Goal: Communication & Community: Answer question/provide support

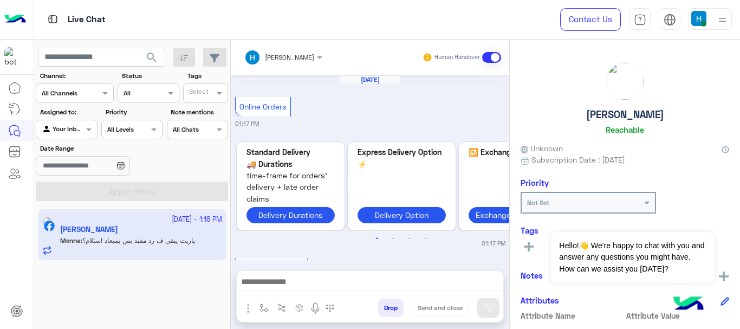
scroll to position [651, 0]
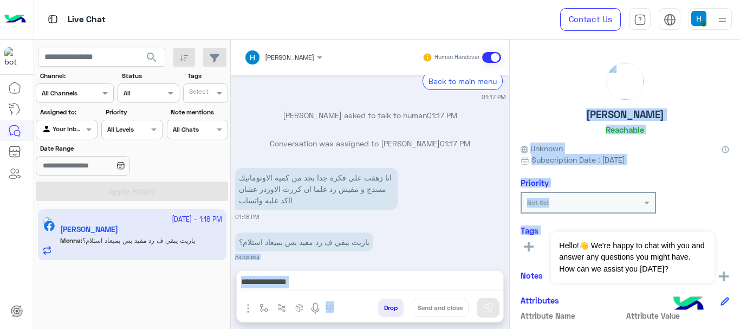
drag, startPoint x: 505, startPoint y: 231, endPoint x: 510, endPoint y: 279, distance: 48.5
click at [510, 279] on mat-drawer-container "[PERSON_NAME] Human Handover [DATE] Online Orders 01:17 PM Previous Standard De…" at bounding box center [485, 187] width 509 height 294
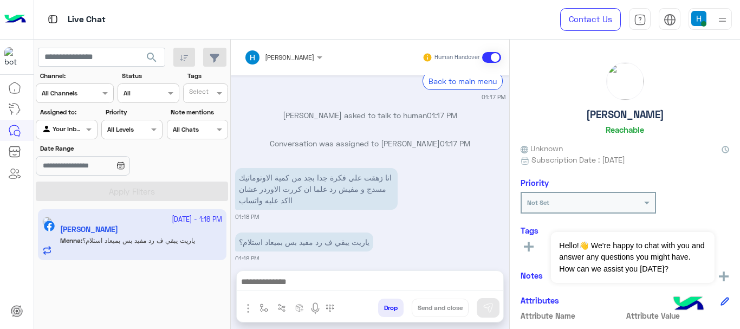
click at [440, 189] on div "انا زهقت علي فكرة جدا بجد من كمية الاوتوماتيك مسدج و مفيش رد علما ان كررت الاور…" at bounding box center [370, 193] width 270 height 56
drag, startPoint x: 251, startPoint y: 166, endPoint x: 318, endPoint y: 174, distance: 67.7
click at [318, 174] on p "انا زهقت علي فكرة جدا بجد من كمية الاوتوماتيك مسدج و مفيش رد علما ان كررت الاور…" at bounding box center [316, 189] width 163 height 42
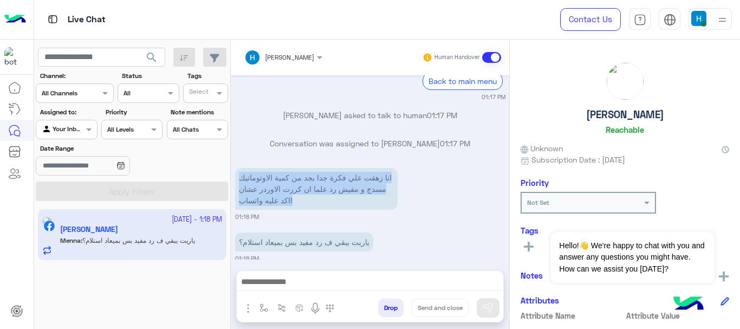
click at [318, 174] on p "انا زهقت علي فكرة جدا بجد من كمية الاوتوماتيك مسدج و مفيش رد علما ان كررت الاور…" at bounding box center [316, 189] width 163 height 42
click at [322, 179] on p "انا زهقت علي فكرة جدا بجد من كمية الاوتوماتيك مسدج و مفيش رد علما ان كررت الاور…" at bounding box center [316, 189] width 163 height 42
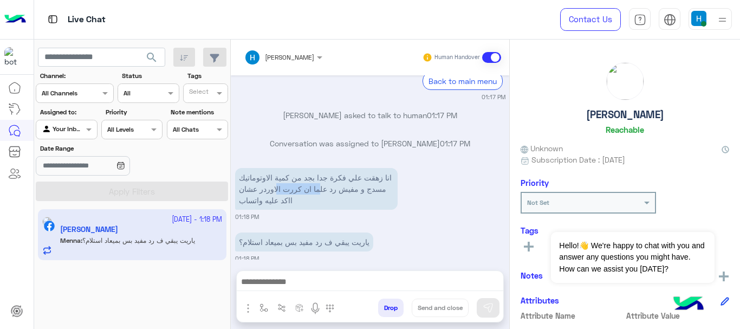
drag, startPoint x: 330, startPoint y: 191, endPoint x: 275, endPoint y: 178, distance: 56.7
click at [275, 178] on p "انا زهقت علي فكرة جدا بجد من كمية الاوتوماتيك مسدج و مفيش رد علما ان كررت الاور…" at bounding box center [316, 189] width 163 height 42
click at [276, 179] on p "انا زهقت علي فكرة جدا بجد من كمية الاوتوماتيك مسدج و مفيش رد علما ان كررت الاور…" at bounding box center [316, 189] width 163 height 42
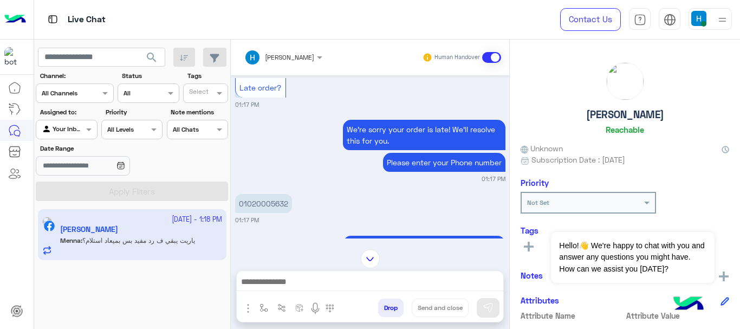
scroll to position [378, 0]
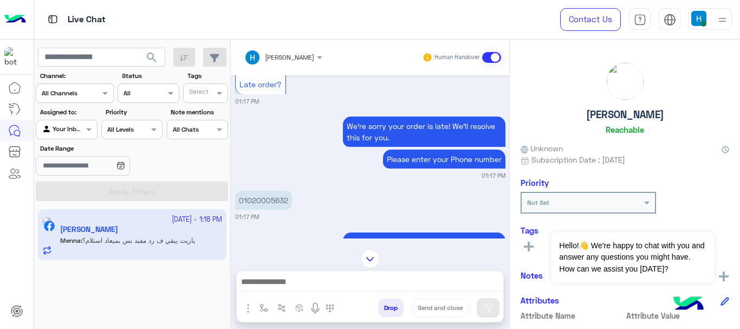
click at [246, 191] on p "01020005632" at bounding box center [263, 200] width 57 height 19
copy p "01020005632"
click at [410, 212] on small "01:17 PM" at bounding box center [370, 216] width 270 height 9
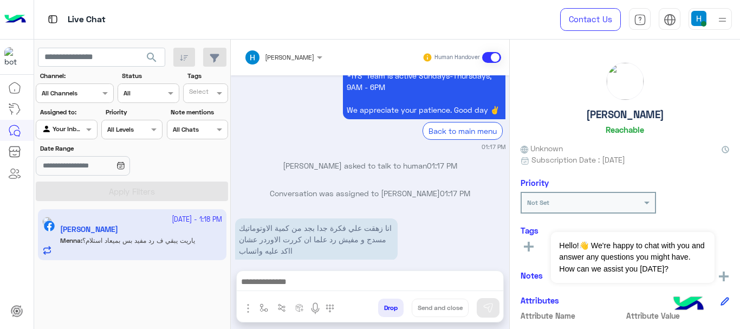
scroll to position [1252, 0]
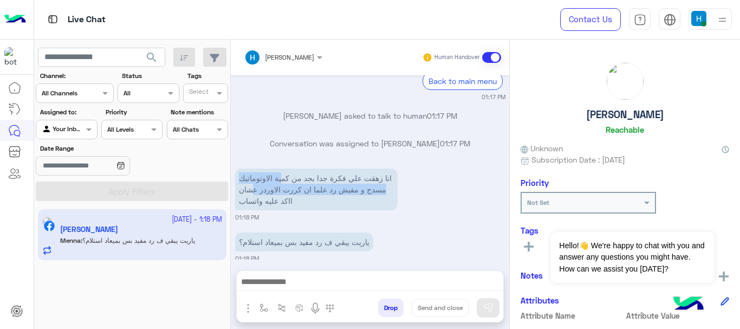
drag, startPoint x: 246, startPoint y: 170, endPoint x: 308, endPoint y: 191, distance: 65.3
click at [308, 191] on p "انا زهقت علي فكرة جدا بجد من كمية الاوتوماتيك مسدج و مفيش رد علما ان كررت الاور…" at bounding box center [316, 190] width 163 height 42
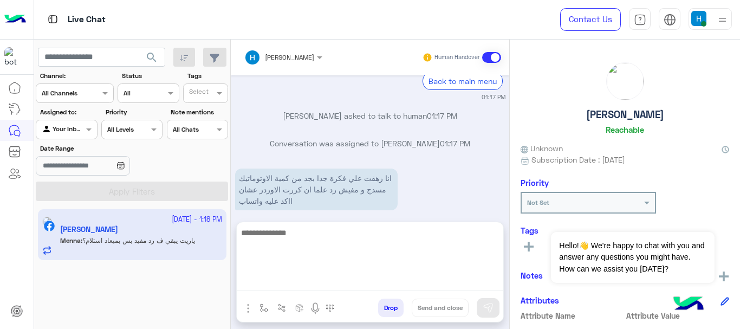
click at [295, 276] on textarea at bounding box center [370, 258] width 267 height 65
type textarea "*"
click at [426, 278] on textarea "**********" at bounding box center [370, 258] width 267 height 65
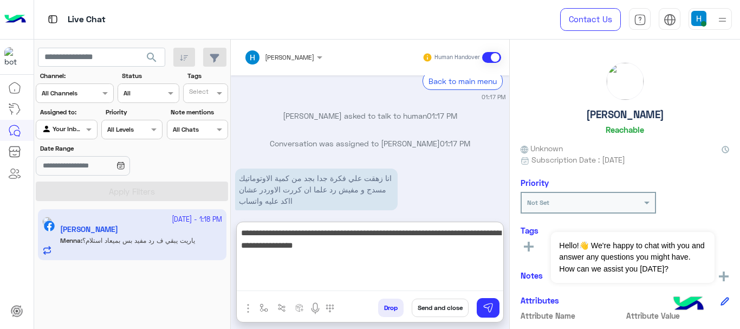
type textarea "**********"
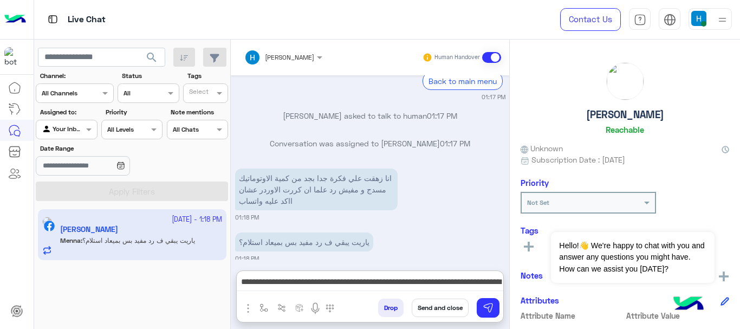
click at [433, 312] on button "Send and close" at bounding box center [440, 308] width 57 height 18
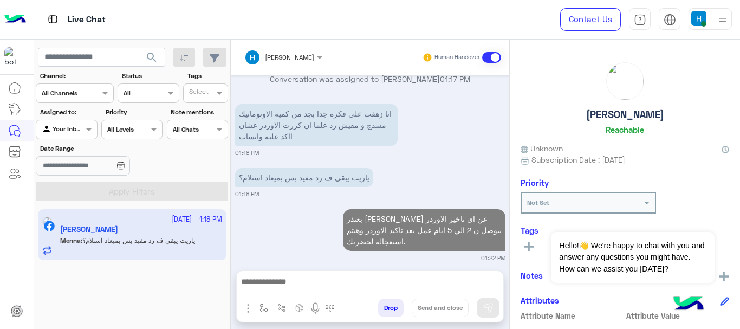
scroll to position [1344, 0]
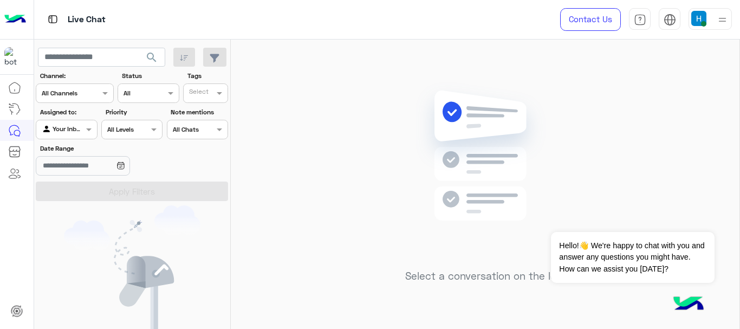
click at [601, 119] on div "Select a conversation on the left" at bounding box center [485, 187] width 509 height 294
